Goal: Task Accomplishment & Management: Manage account settings

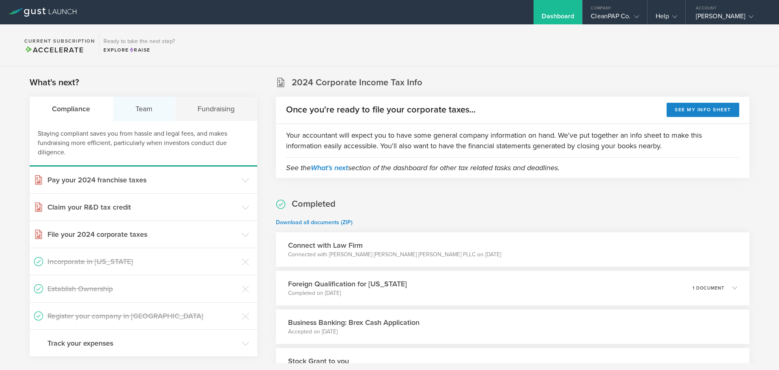
click at [138, 109] on div "Team" at bounding box center [144, 109] width 62 height 24
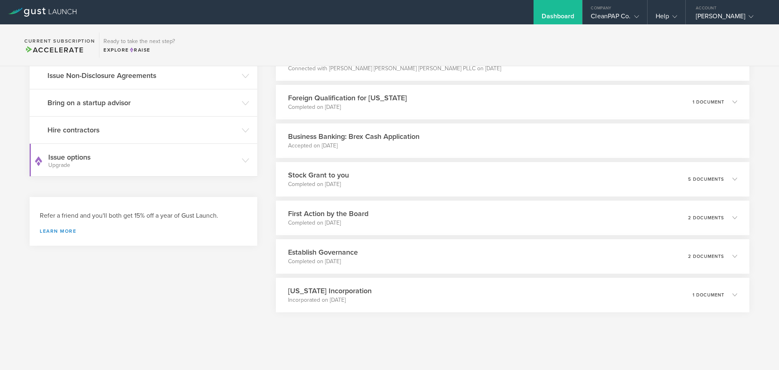
scroll to position [105, 0]
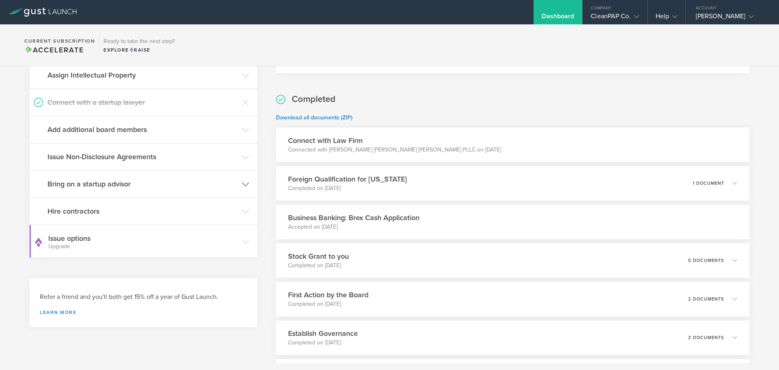
click at [242, 184] on icon at bounding box center [245, 184] width 7 height 7
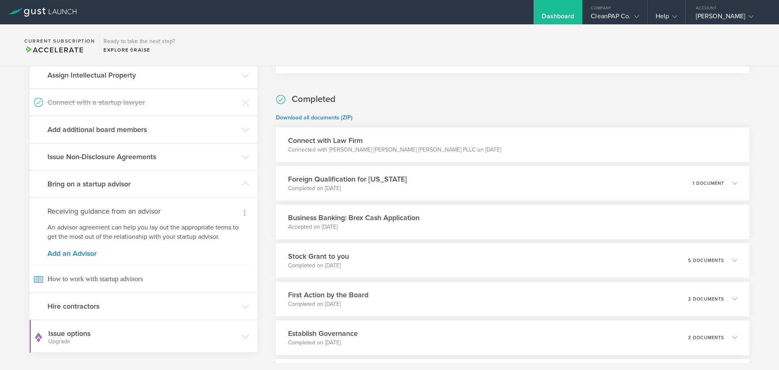
click at [244, 211] on icon at bounding box center [245, 213] width 2 height 6
click at [170, 225] on div at bounding box center [389, 185] width 779 height 370
click at [74, 252] on link "Add an Advisor" at bounding box center [143, 253] width 192 height 7
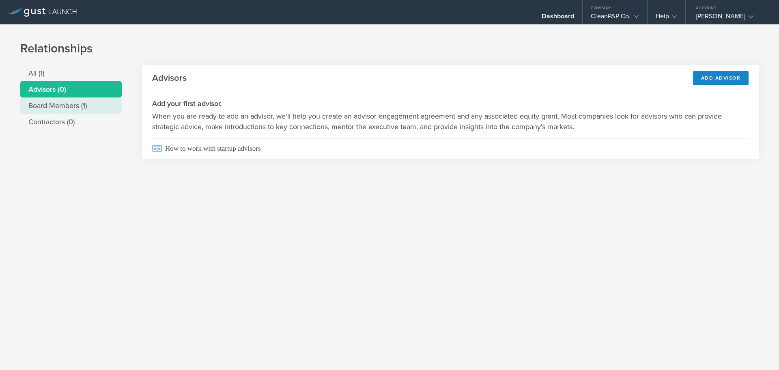
click at [71, 110] on li "Board Members (1)" at bounding box center [70, 105] width 101 height 16
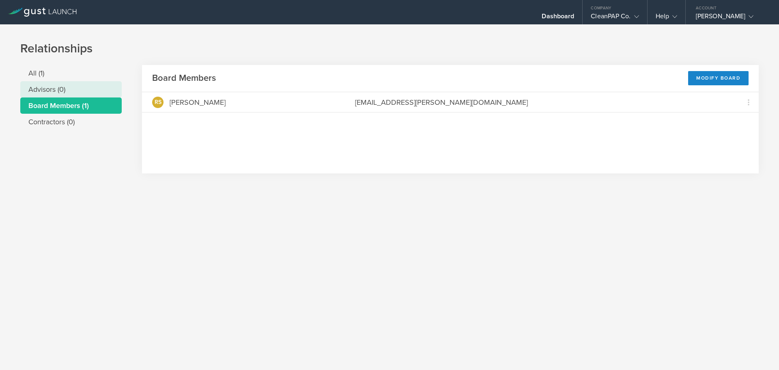
click at [53, 91] on li "Advisors (0)" at bounding box center [70, 89] width 101 height 16
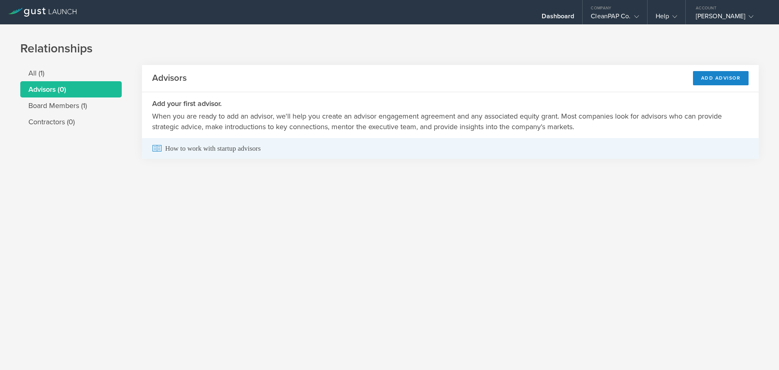
click at [207, 154] on span "How to work with startup advisors" at bounding box center [450, 148] width 597 height 21
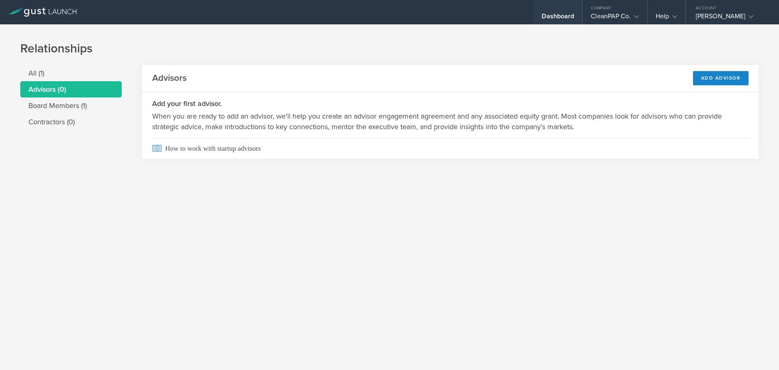
click at [550, 16] on div "Dashboard" at bounding box center [558, 18] width 32 height 12
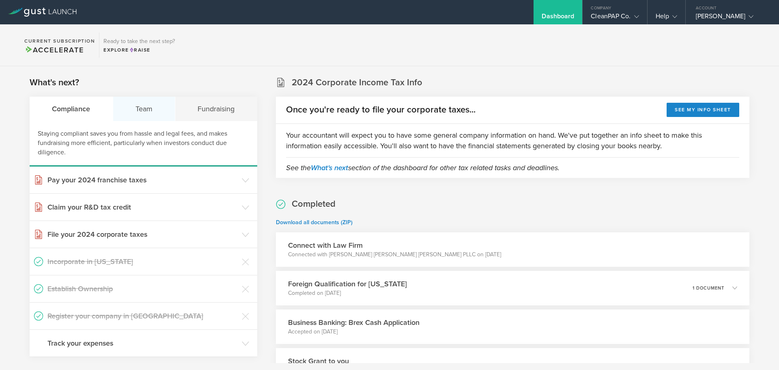
click at [147, 106] on div "Team" at bounding box center [144, 109] width 62 height 24
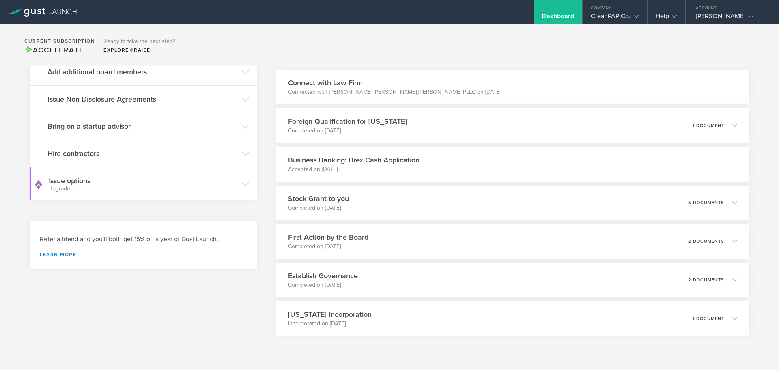
scroll to position [122, 0]
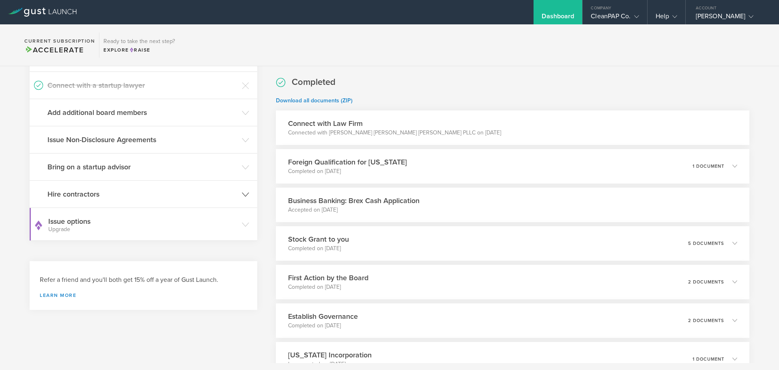
click at [229, 189] on h3 "Hire contractors" at bounding box center [142, 194] width 190 height 11
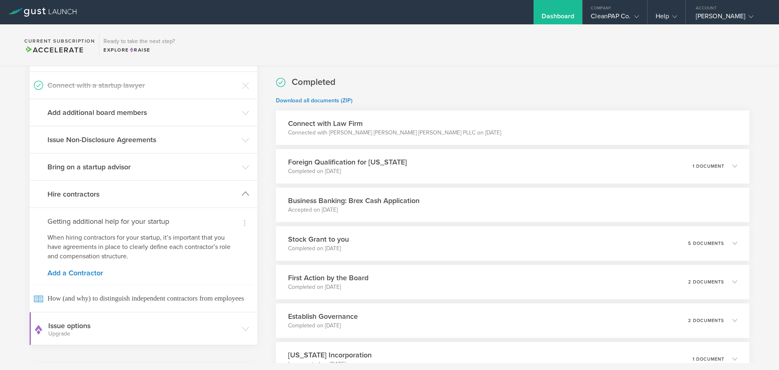
click at [239, 193] on header "Hire contractors" at bounding box center [144, 194] width 228 height 27
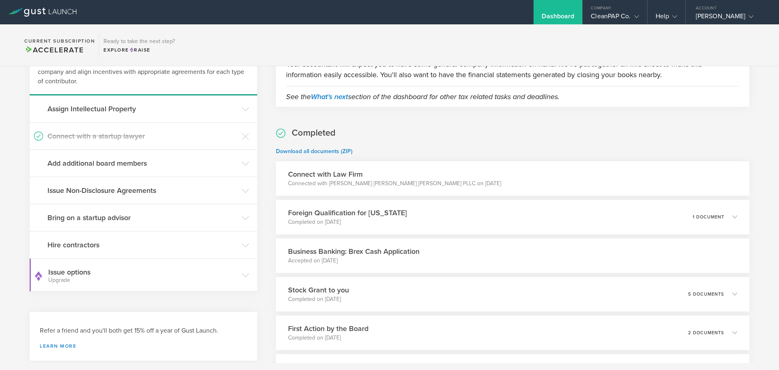
scroll to position [64, 0]
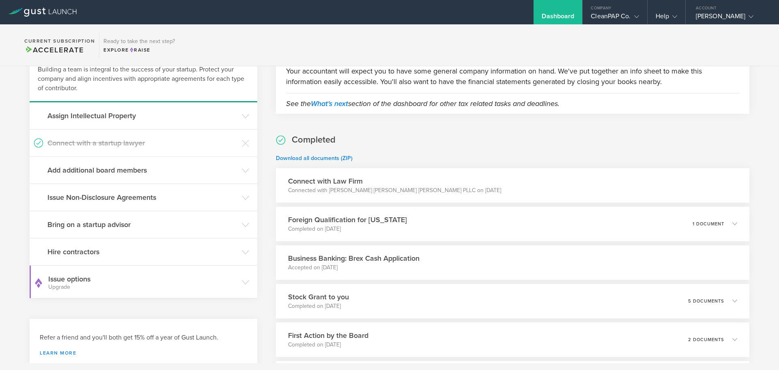
click at [320, 186] on p "Connected with Peters Kussmaul Crosier PLLC on Aug 3, 2025" at bounding box center [394, 190] width 213 height 8
click at [323, 182] on h3 "Connect with Law Firm" at bounding box center [394, 181] width 213 height 11
click at [354, 181] on h3 "Connect with Law Firm" at bounding box center [394, 181] width 213 height 11
click at [373, 191] on p "Connected with Peters Kussmaul Crosier PLLC on Aug 3, 2025" at bounding box center [394, 190] width 213 height 8
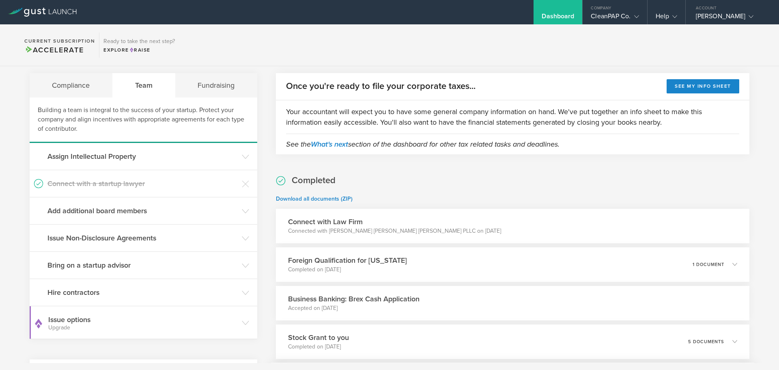
scroll to position [0, 0]
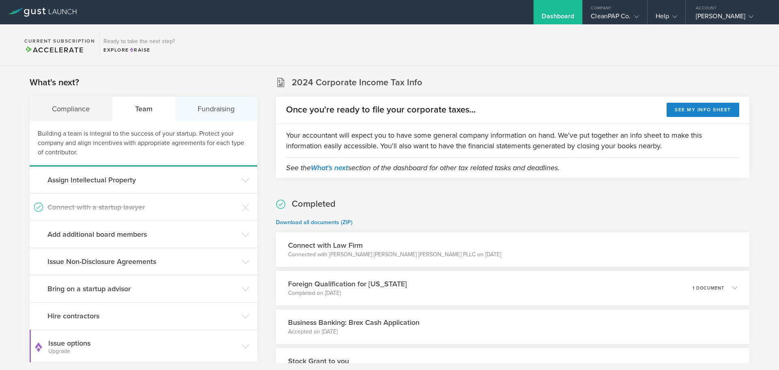
click at [209, 108] on div "Fundraising" at bounding box center [216, 109] width 82 height 24
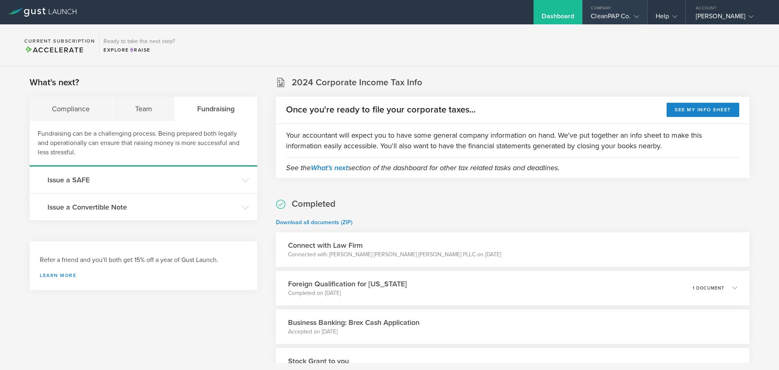
click at [611, 14] on div "CleanPAP Co." at bounding box center [615, 18] width 48 height 12
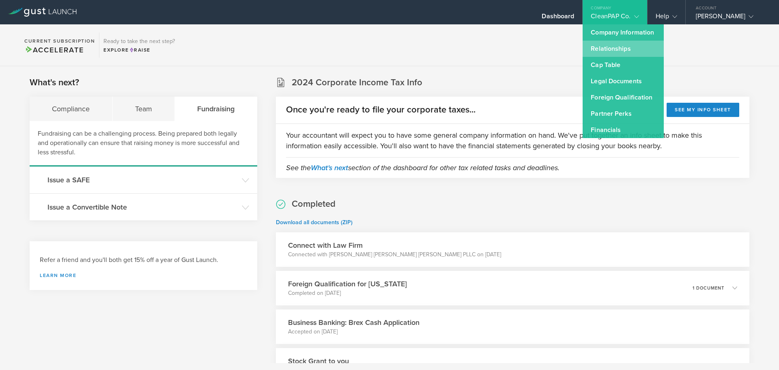
click at [603, 49] on link "Relationships" at bounding box center [623, 49] width 81 height 16
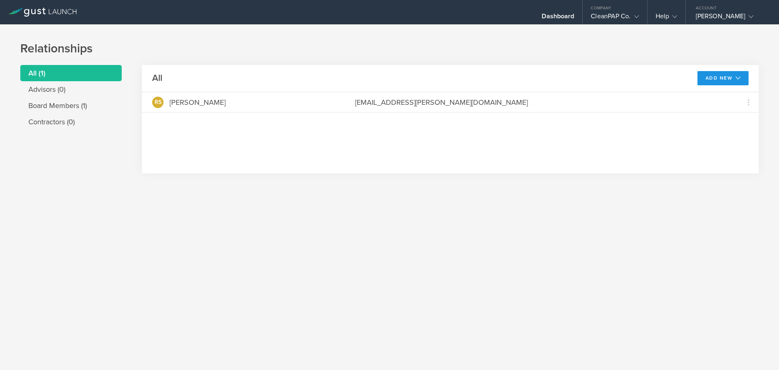
click at [740, 79] on icon at bounding box center [738, 77] width 5 height 5
click at [420, 215] on div "Relationships All (1) Advisors (0) Board Members (1) Contractors (0) All Add Ne…" at bounding box center [389, 196] width 779 height 345
click at [613, 18] on div "CleanPAP Co." at bounding box center [615, 18] width 48 height 12
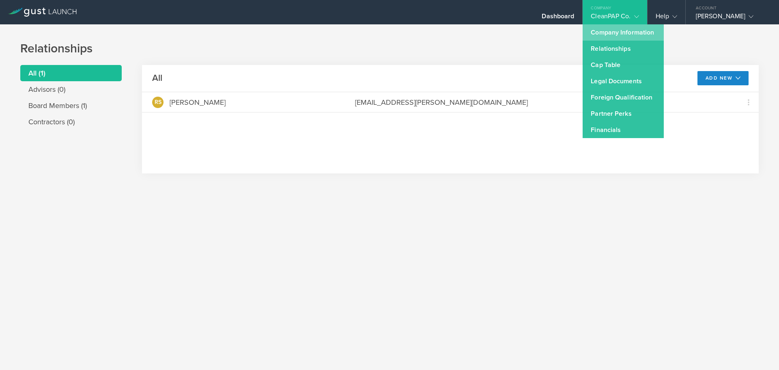
click at [612, 32] on link "Company Information" at bounding box center [623, 32] width 81 height 16
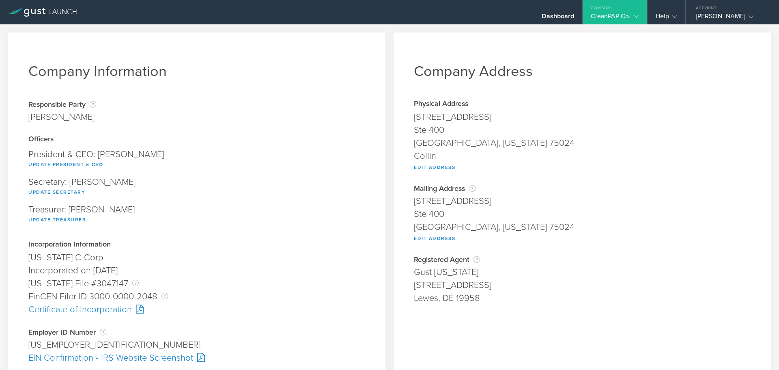
click at [631, 17] on gust-icon at bounding box center [635, 16] width 8 height 8
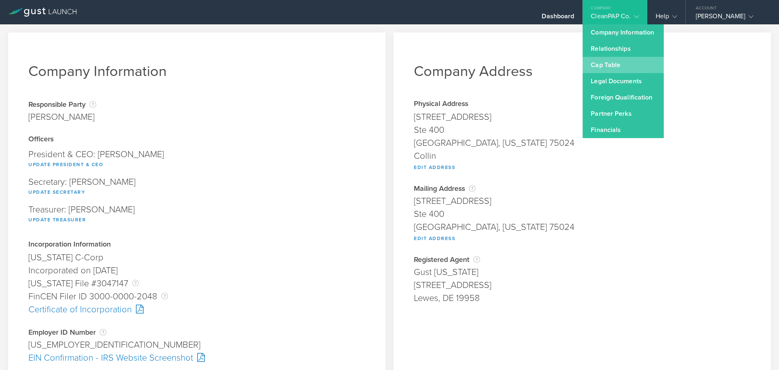
click at [598, 66] on link "Cap Table" at bounding box center [623, 65] width 81 height 16
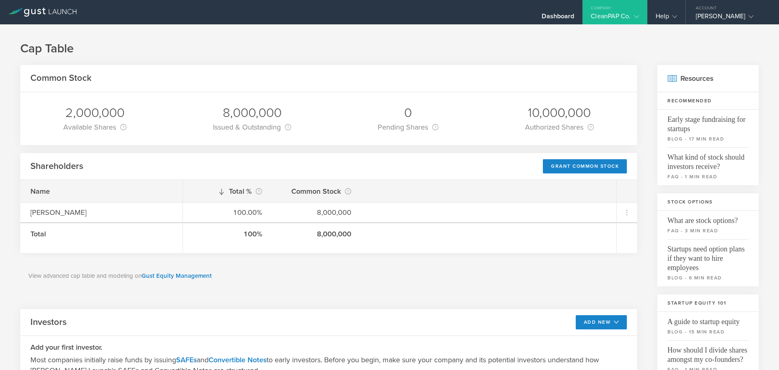
click at [614, 16] on div "CleanPAP Co." at bounding box center [615, 18] width 48 height 12
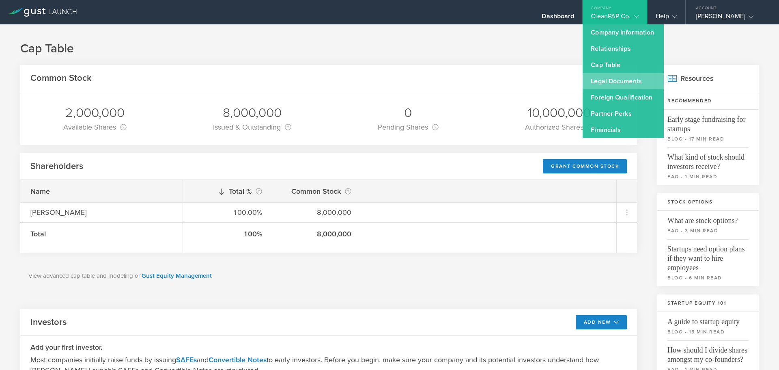
click at [616, 87] on link "Legal Documents" at bounding box center [623, 81] width 81 height 16
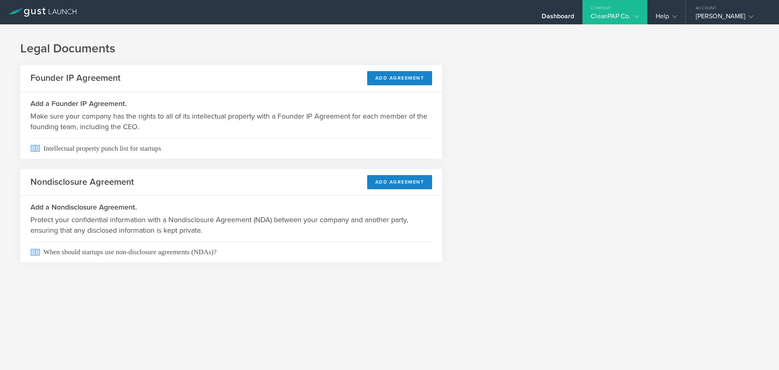
click at [620, 17] on div "CleanPAP Co." at bounding box center [615, 18] width 48 height 12
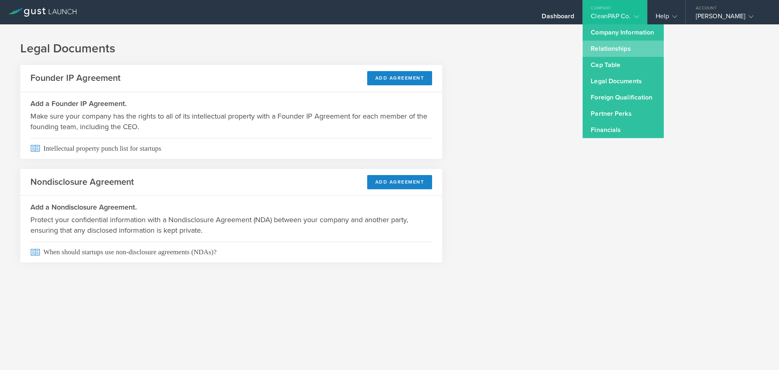
click at [603, 48] on link "Relationships" at bounding box center [623, 49] width 81 height 16
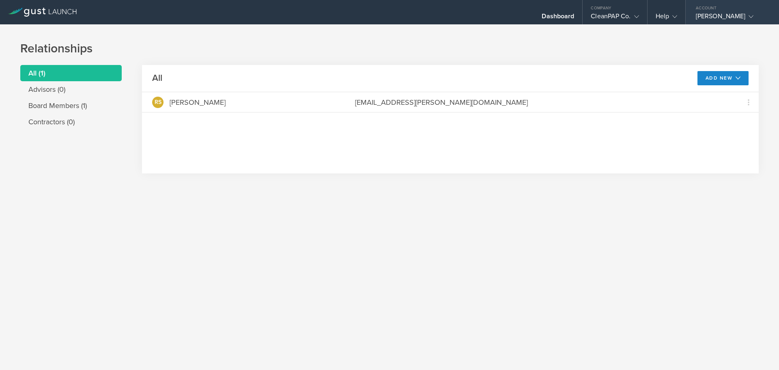
click at [734, 15] on div "RAJDEEP SINGH KAKAR" at bounding box center [730, 18] width 69 height 12
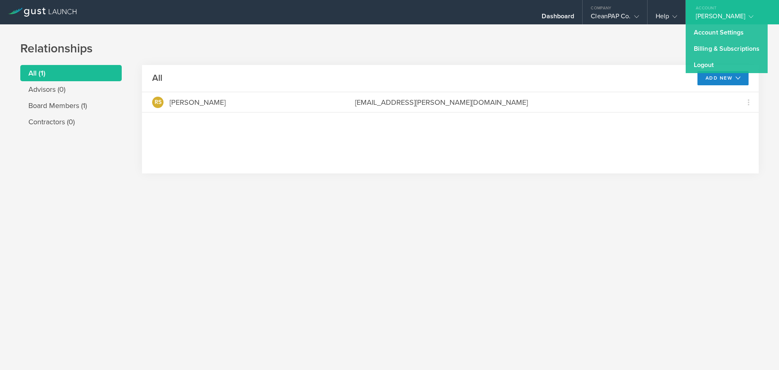
click at [545, 258] on div "Relationships All (1) Advisors (0) Board Members (1) Contractors (0) All Add Ne…" at bounding box center [389, 196] width 779 height 345
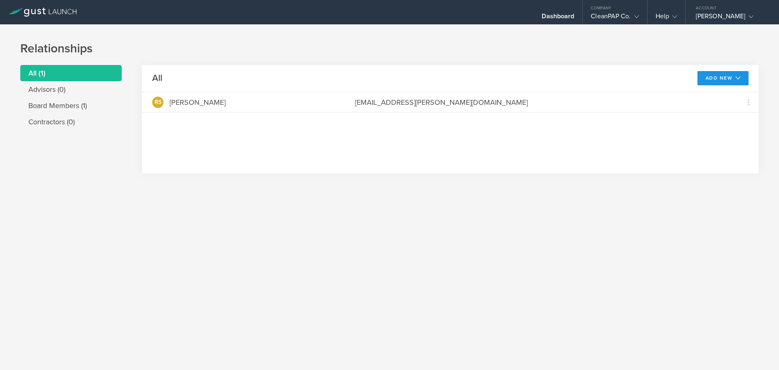
click at [722, 77] on button "Add New" at bounding box center [724, 78] width 52 height 14
click at [716, 96] on li "Add advisor" at bounding box center [720, 96] width 52 height 16
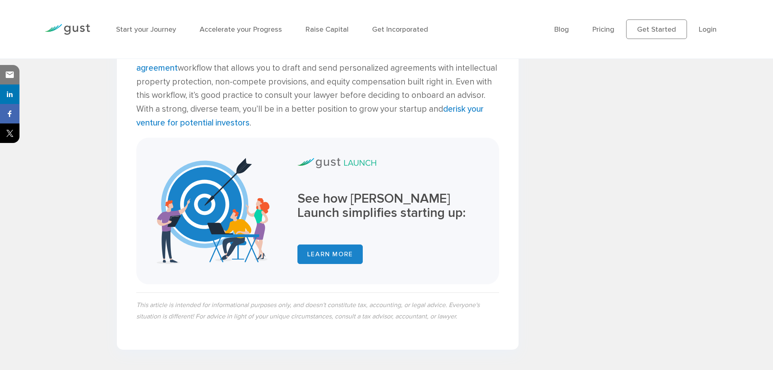
scroll to position [1339, 0]
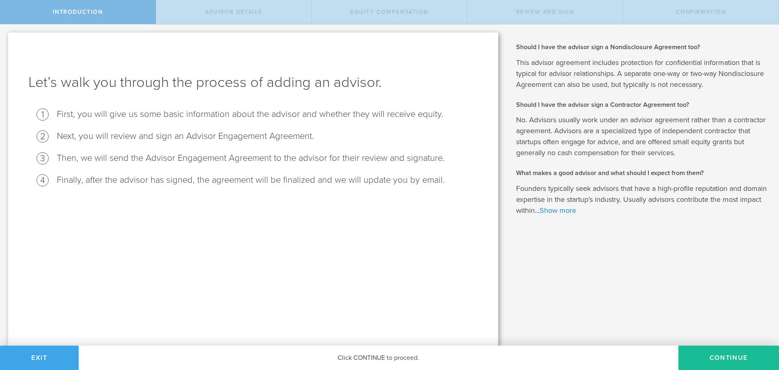
click at [40, 358] on button "Exit" at bounding box center [39, 357] width 79 height 24
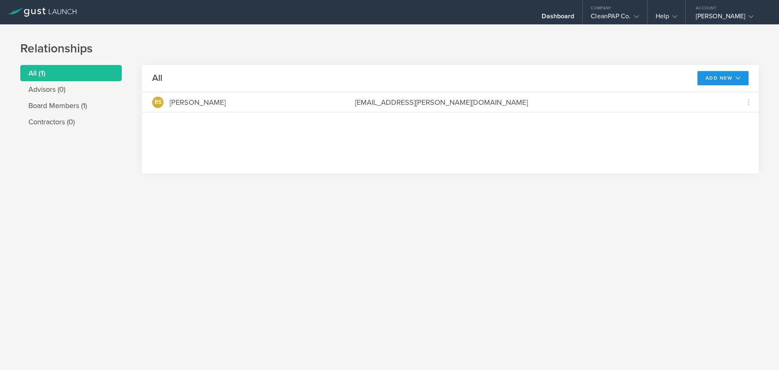
click at [741, 75] on button "Add New" at bounding box center [724, 78] width 52 height 14
click at [707, 111] on li "Add contractor" at bounding box center [720, 112] width 52 height 16
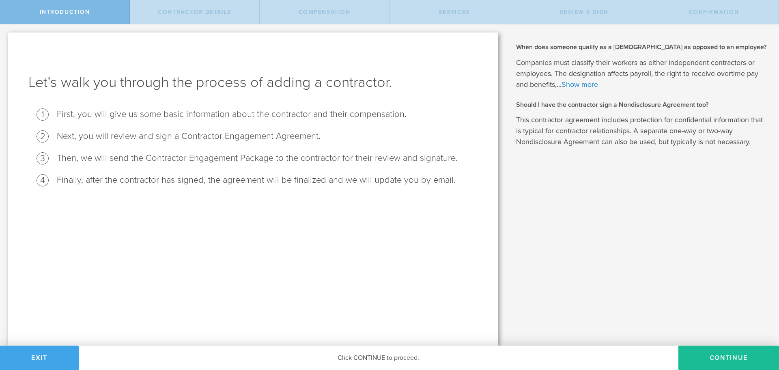
click at [48, 358] on button "Exit" at bounding box center [39, 357] width 79 height 24
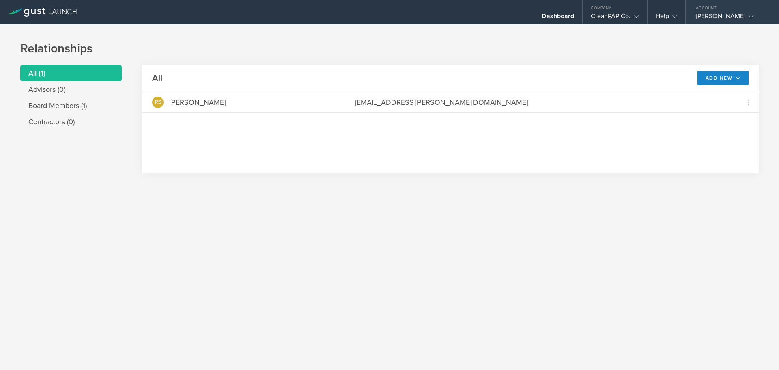
click at [736, 17] on div "RAJDEEP SINGH KAKAR" at bounding box center [730, 18] width 69 height 12
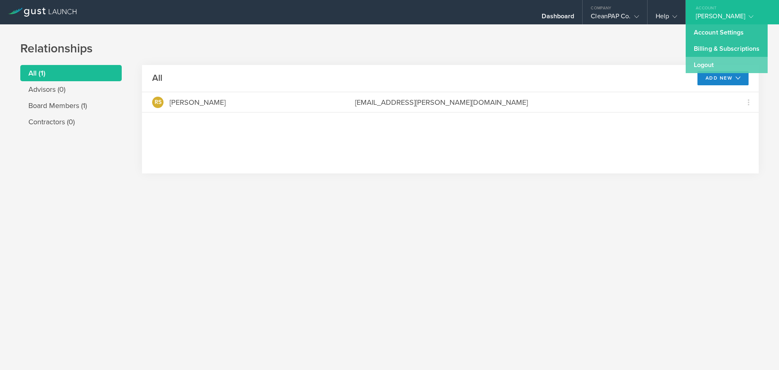
click at [699, 65] on link "Logout" at bounding box center [727, 65] width 82 height 16
